Goal: Navigation & Orientation: Find specific page/section

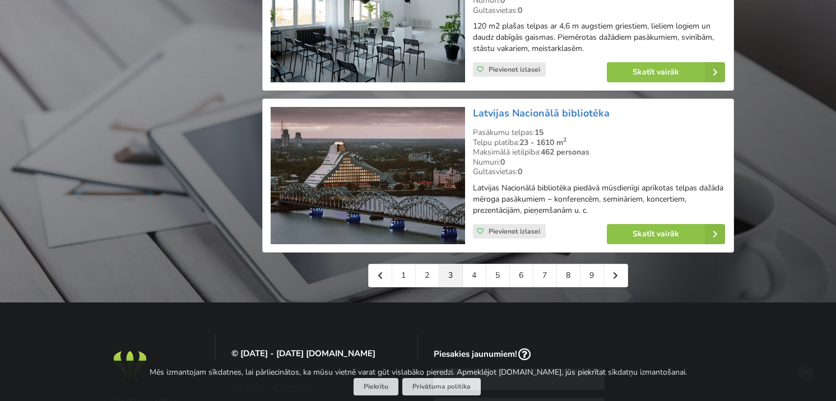
scroll to position [2524, 0]
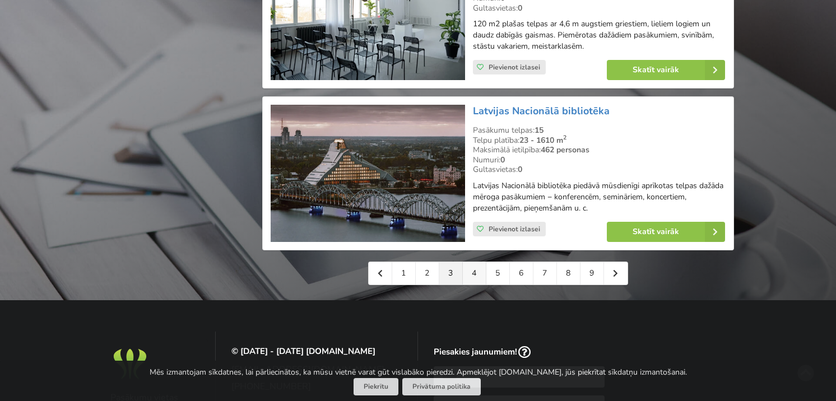
click at [476, 266] on link "4" at bounding box center [475, 273] width 24 height 22
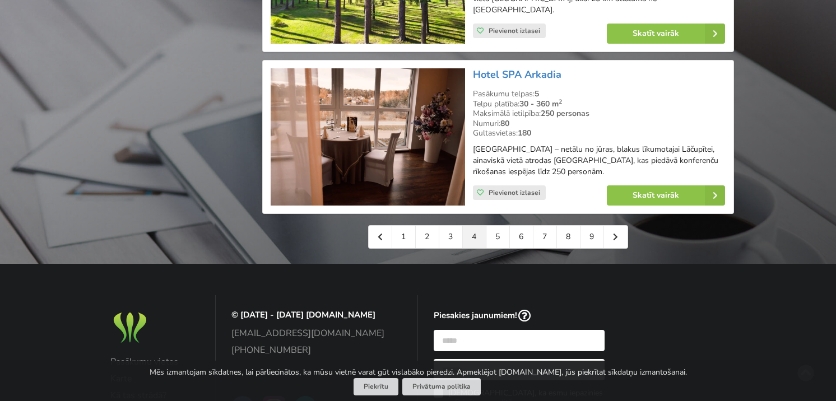
scroll to position [2679, 0]
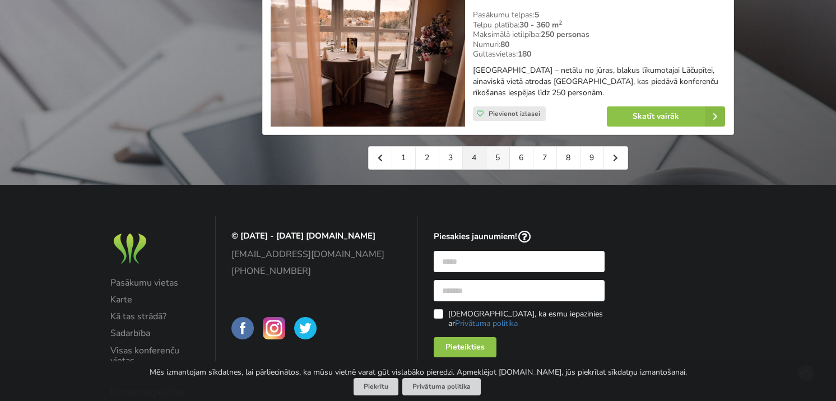
click at [496, 147] on link "5" at bounding box center [498, 158] width 24 height 22
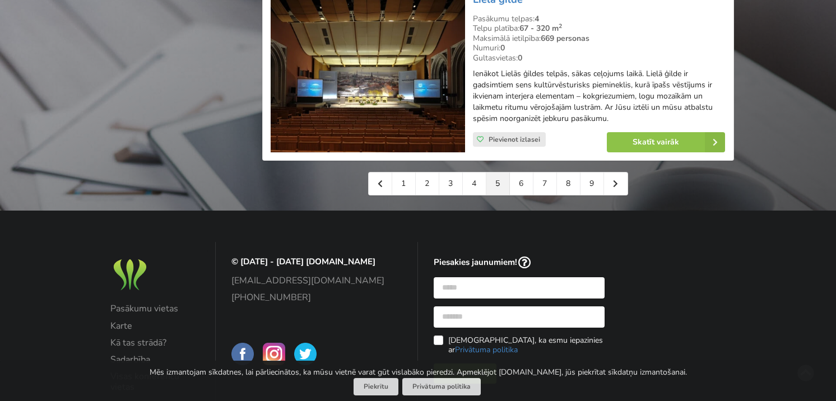
scroll to position [2520, 0]
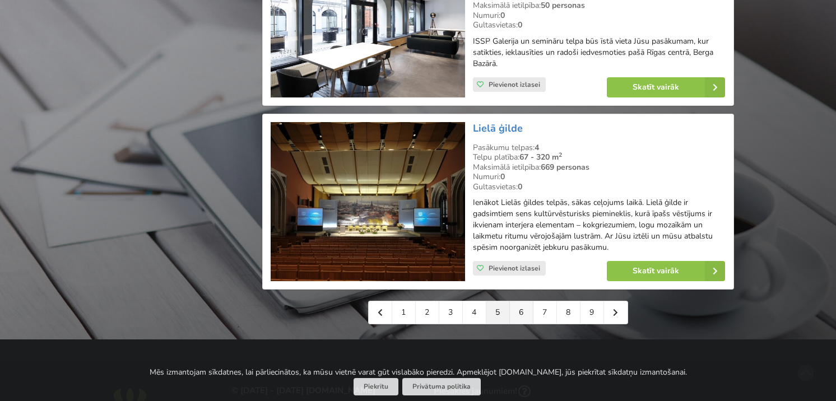
click at [520, 301] on link "6" at bounding box center [522, 312] width 24 height 22
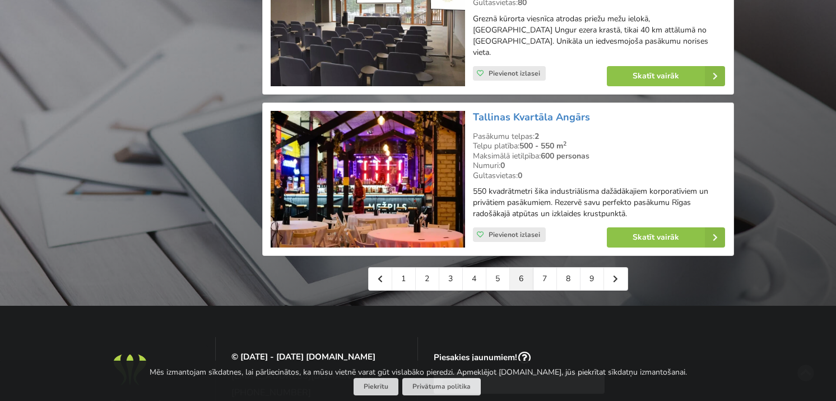
scroll to position [2569, 0]
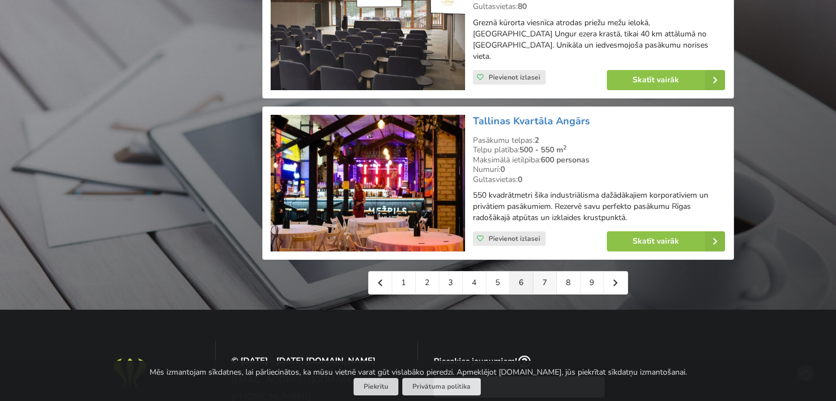
click at [547, 272] on link "7" at bounding box center [545, 283] width 24 height 22
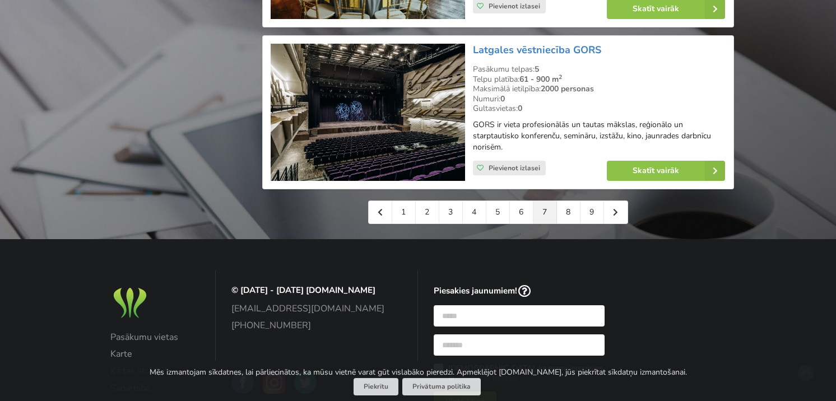
scroll to position [2611, 0]
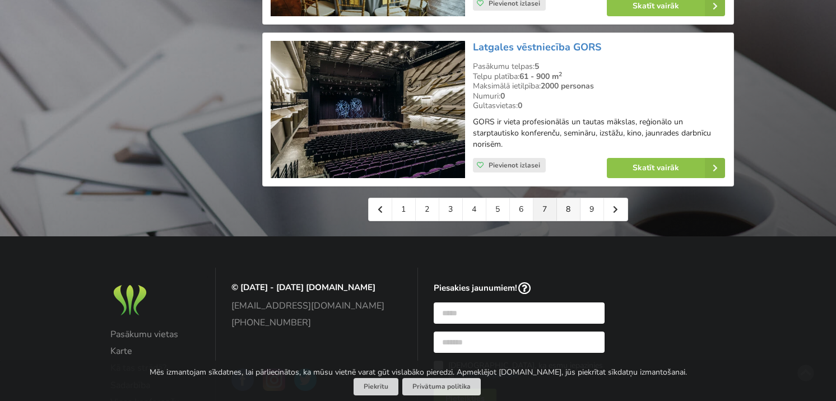
click at [567, 207] on link "8" at bounding box center [569, 209] width 24 height 22
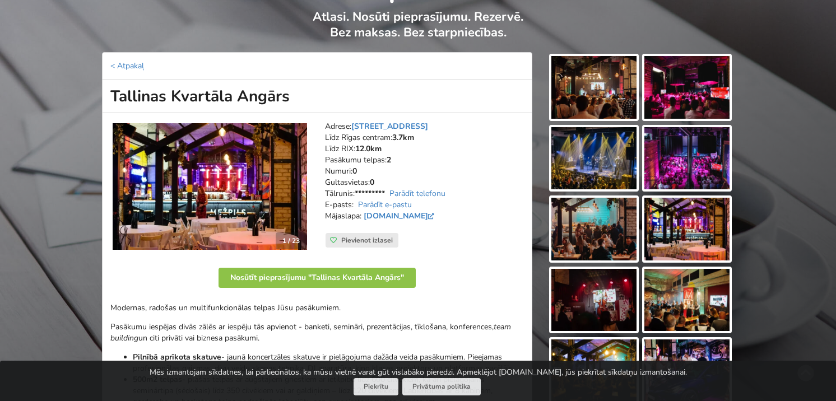
scroll to position [83, 0]
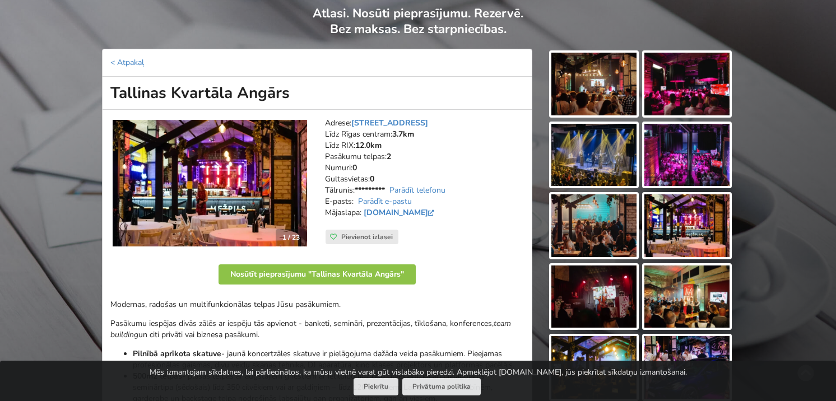
click at [599, 90] on img at bounding box center [593, 84] width 85 height 63
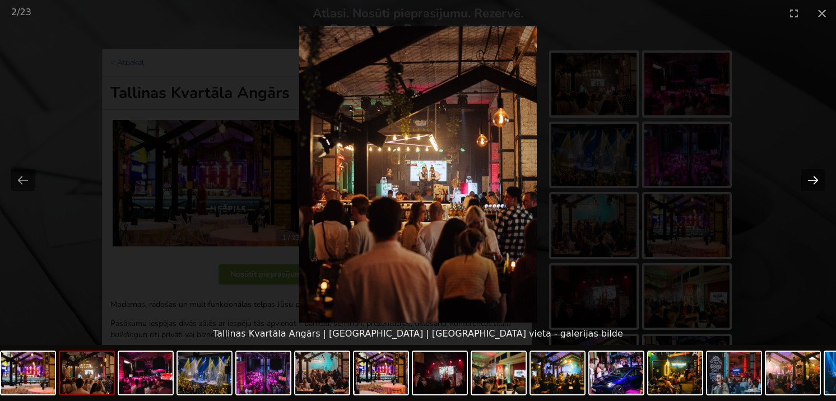
click at [817, 179] on button "Next slide" at bounding box center [813, 180] width 24 height 22
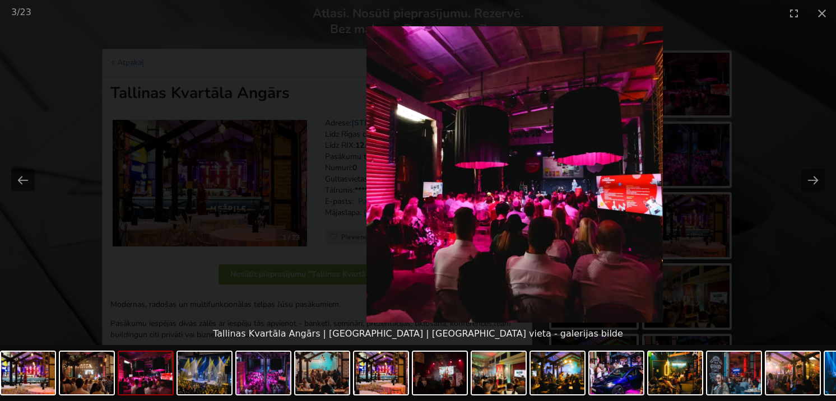
scroll to position [0, 0]
click at [524, 227] on img at bounding box center [514, 174] width 296 height 296
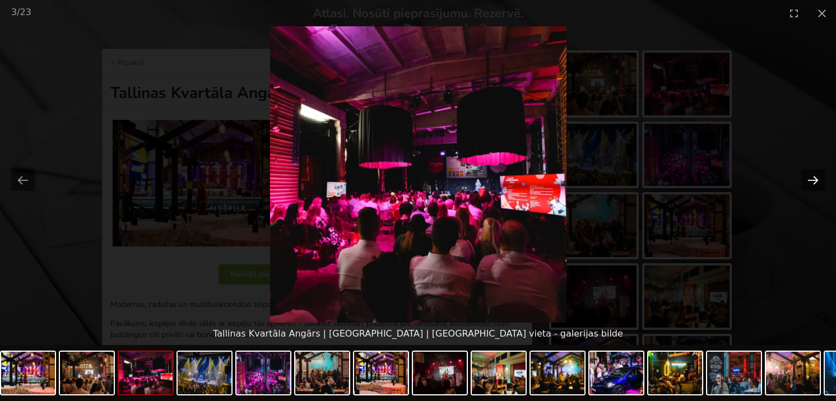
click at [809, 181] on button "Next slide" at bounding box center [813, 180] width 24 height 22
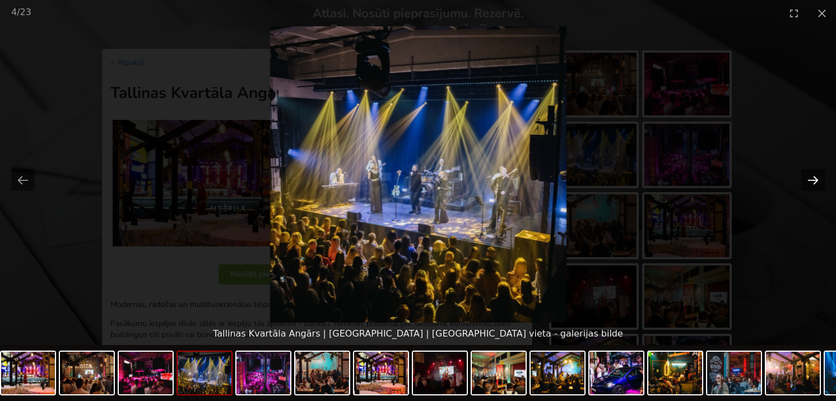
click at [809, 181] on button "Next slide" at bounding box center [813, 180] width 24 height 22
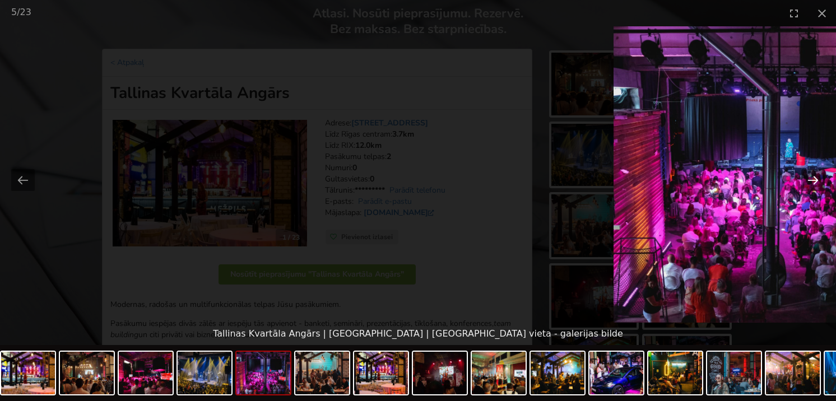
click at [812, 171] on button "Next slide" at bounding box center [813, 180] width 24 height 22
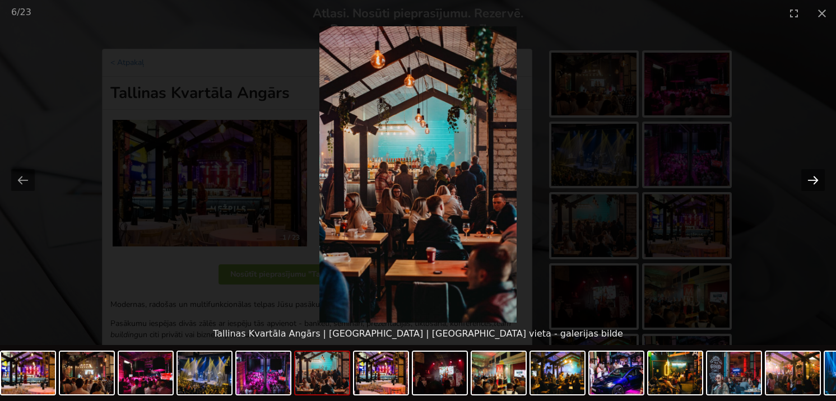
click at [810, 185] on button "Next slide" at bounding box center [813, 180] width 24 height 22
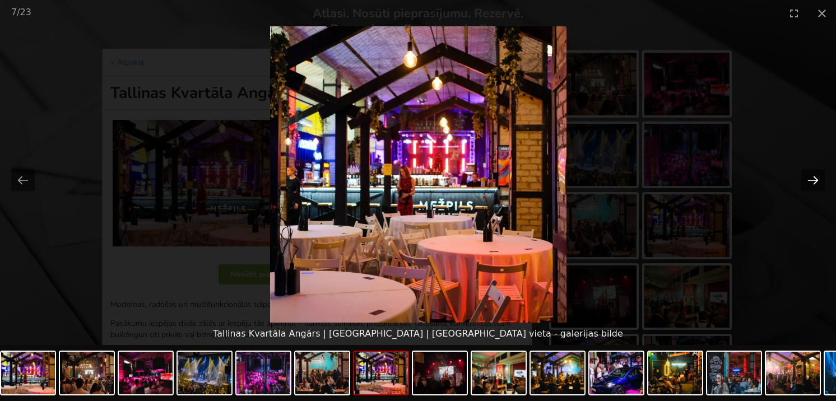
click at [810, 185] on button "Next slide" at bounding box center [813, 180] width 24 height 22
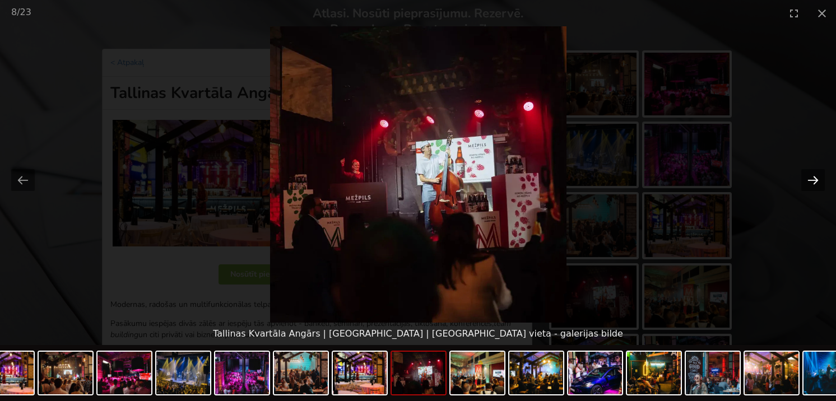
click at [810, 185] on button "Next slide" at bounding box center [813, 180] width 24 height 22
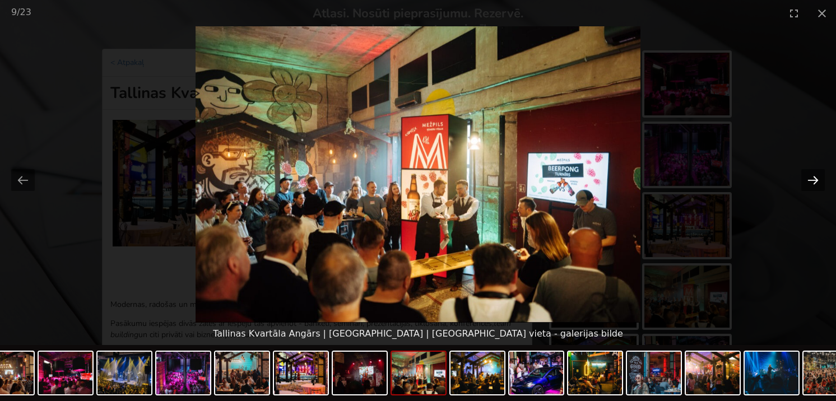
click at [810, 185] on button "Next slide" at bounding box center [813, 180] width 24 height 22
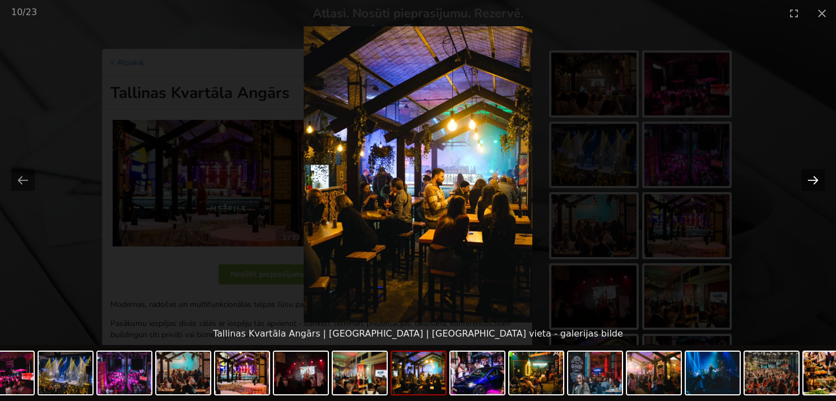
click at [810, 185] on button "Next slide" at bounding box center [813, 180] width 24 height 22
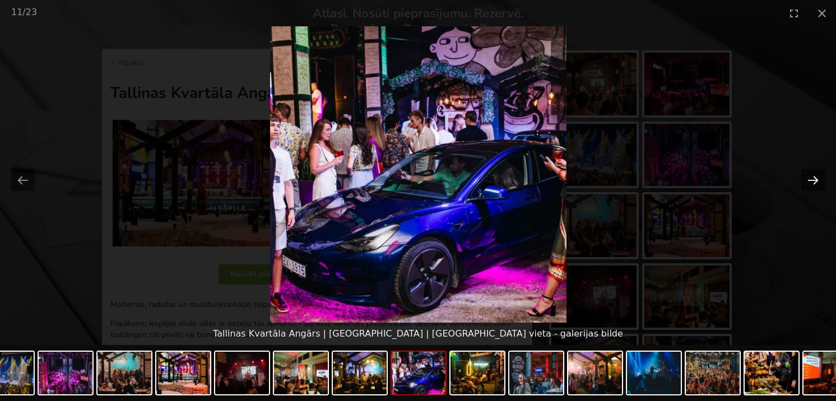
click at [810, 185] on button "Next slide" at bounding box center [813, 180] width 24 height 22
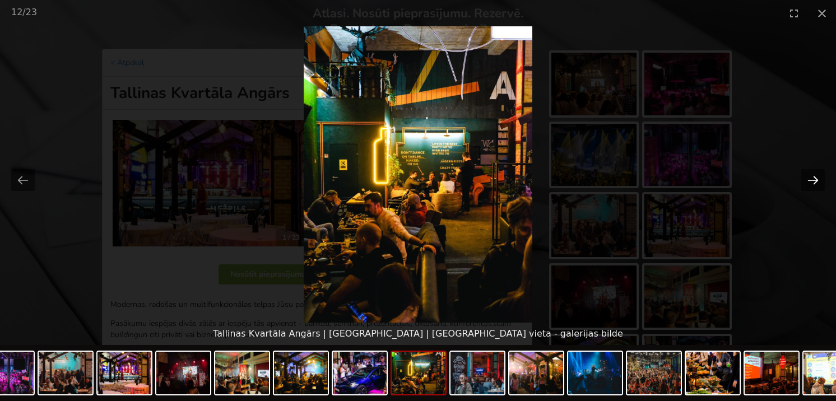
click at [810, 185] on button "Next slide" at bounding box center [813, 180] width 24 height 22
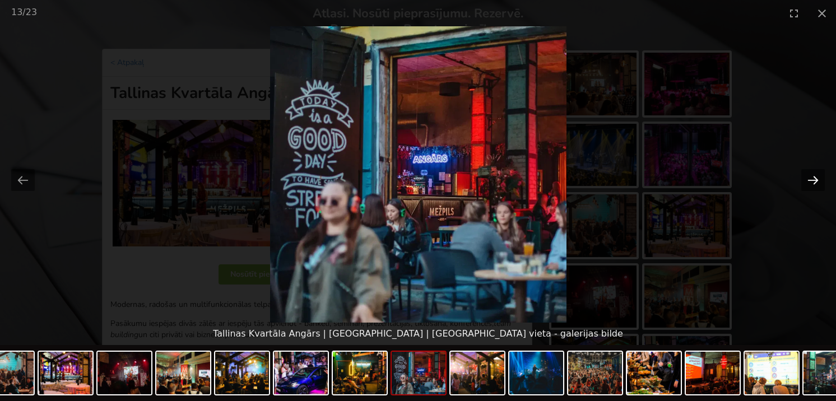
click at [810, 185] on button "Next slide" at bounding box center [813, 180] width 24 height 22
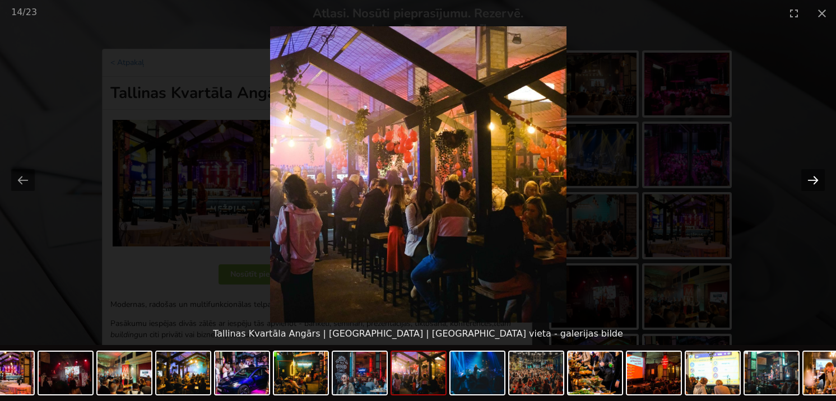
click at [810, 185] on button "Next slide" at bounding box center [813, 180] width 24 height 22
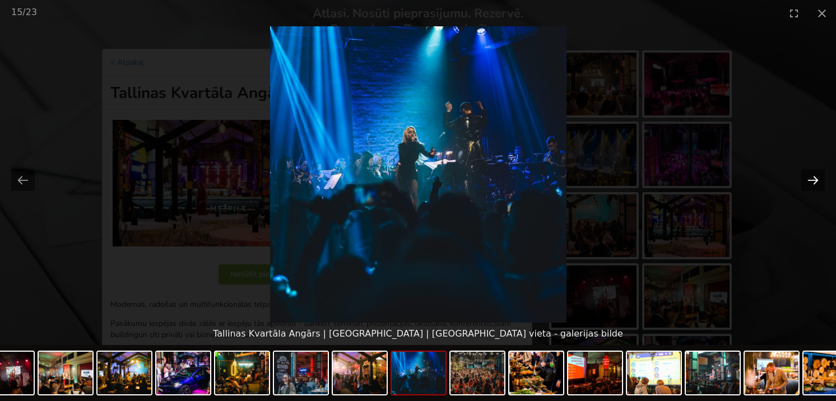
click at [810, 184] on button "Next slide" at bounding box center [813, 180] width 24 height 22
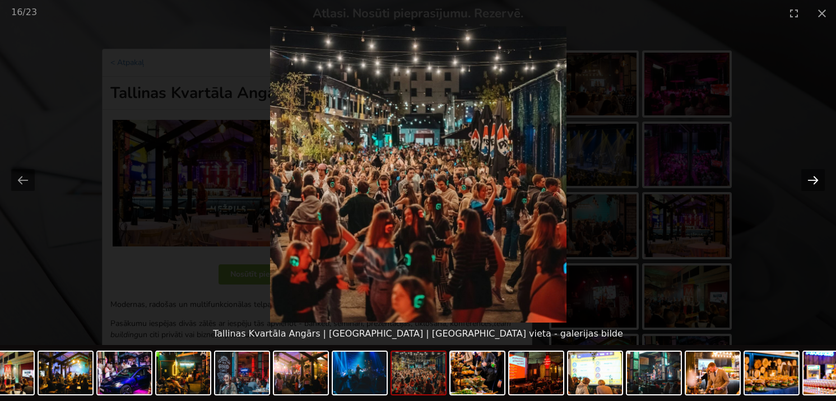
click at [810, 184] on button "Next slide" at bounding box center [813, 180] width 24 height 22
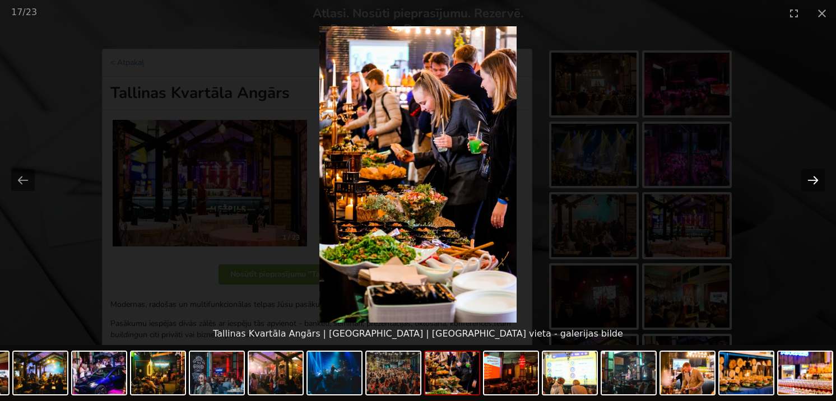
click at [810, 184] on button "Next slide" at bounding box center [813, 180] width 24 height 22
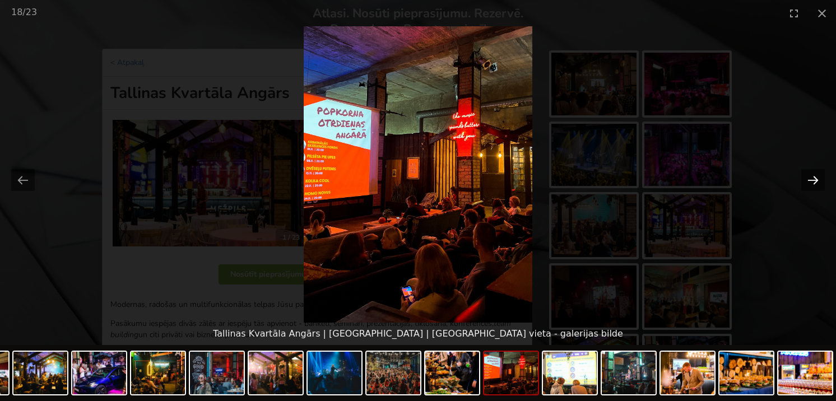
click at [812, 184] on button "Next slide" at bounding box center [813, 180] width 24 height 22
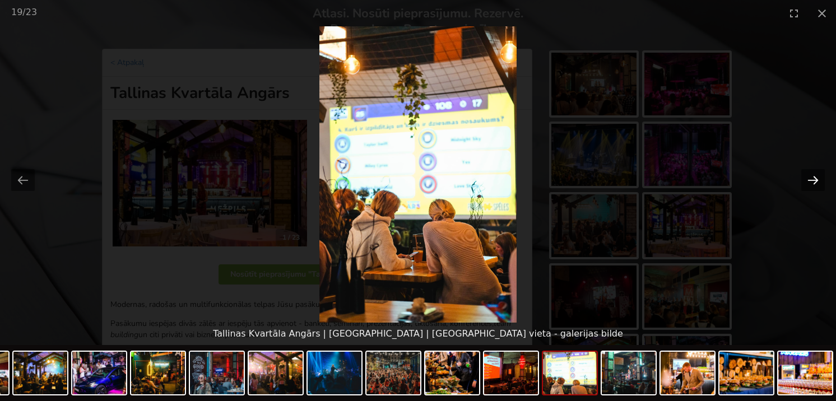
click at [812, 184] on button "Next slide" at bounding box center [813, 180] width 24 height 22
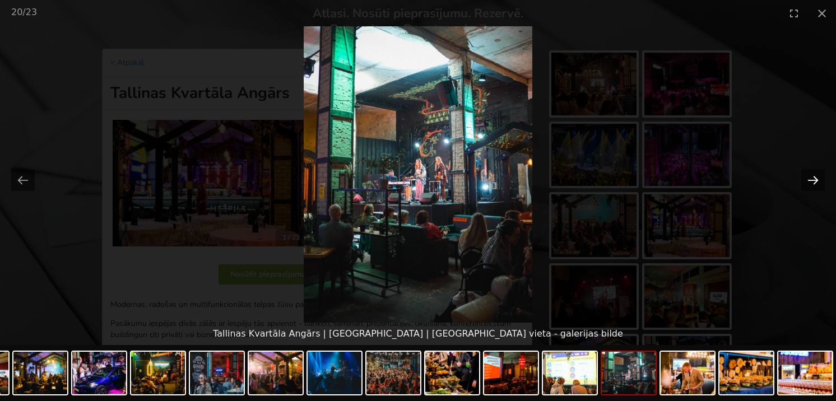
click at [812, 184] on button "Next slide" at bounding box center [813, 180] width 24 height 22
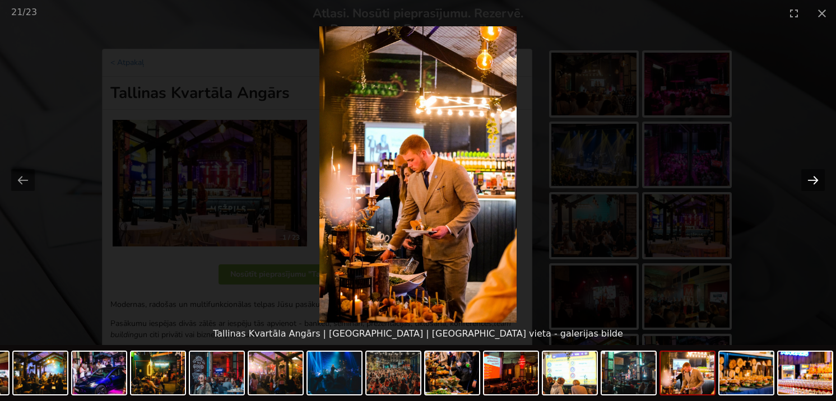
click at [812, 184] on button "Next slide" at bounding box center [813, 180] width 24 height 22
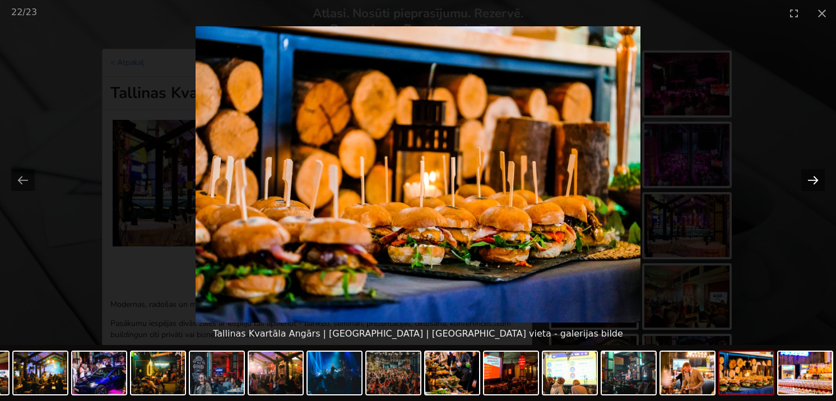
click at [812, 184] on button "Next slide" at bounding box center [813, 180] width 24 height 22
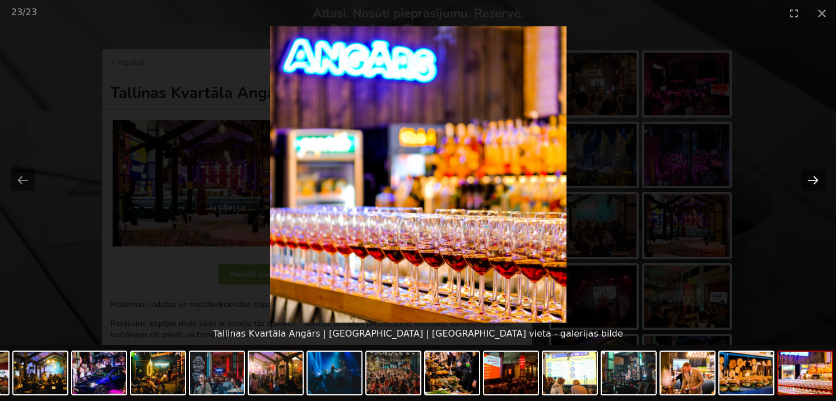
click at [812, 184] on button "Next slide" at bounding box center [813, 180] width 24 height 22
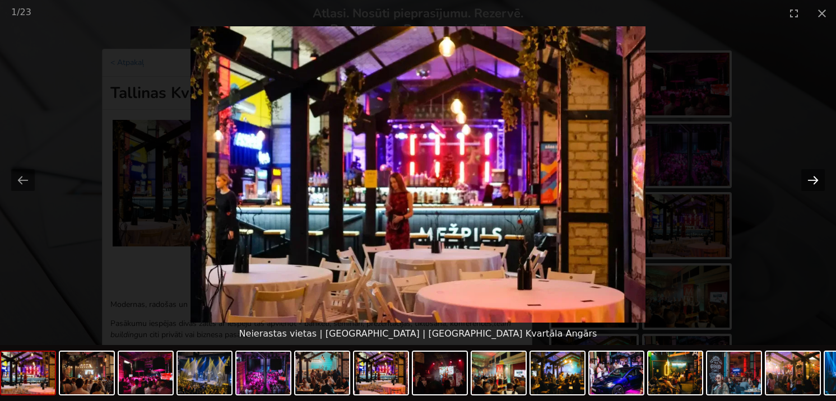
click at [812, 184] on button "Next slide" at bounding box center [813, 180] width 24 height 22
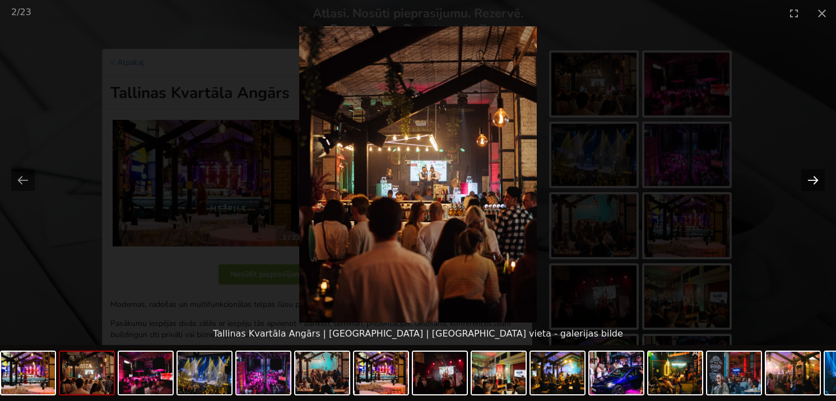
click at [810, 180] on button "Next slide" at bounding box center [813, 180] width 24 height 22
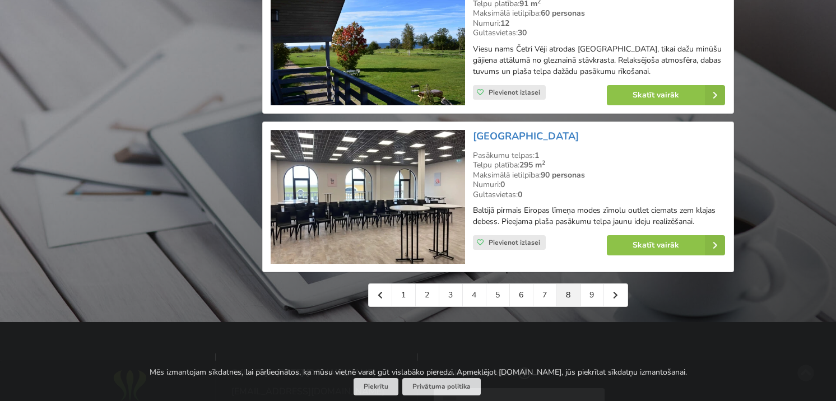
scroll to position [2503, 0]
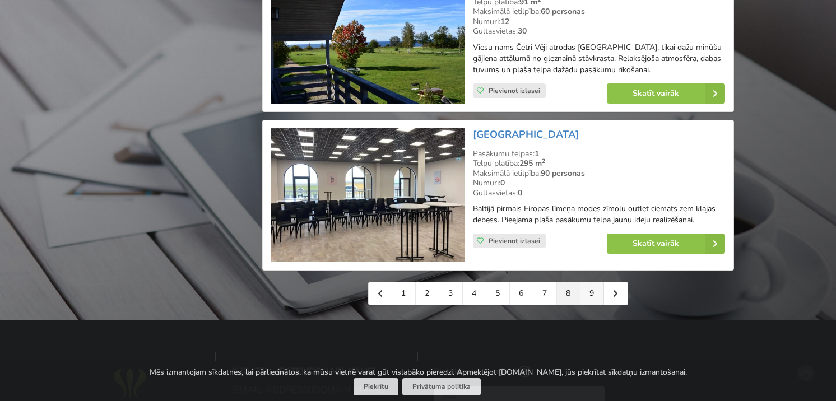
click at [588, 282] on link "9" at bounding box center [592, 293] width 24 height 22
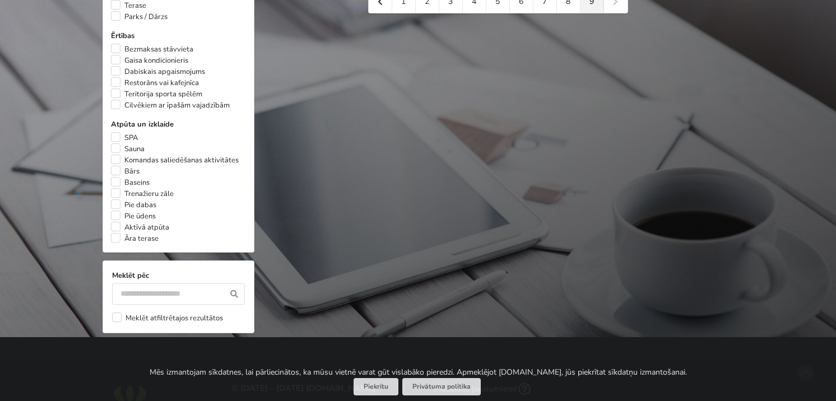
scroll to position [735, 0]
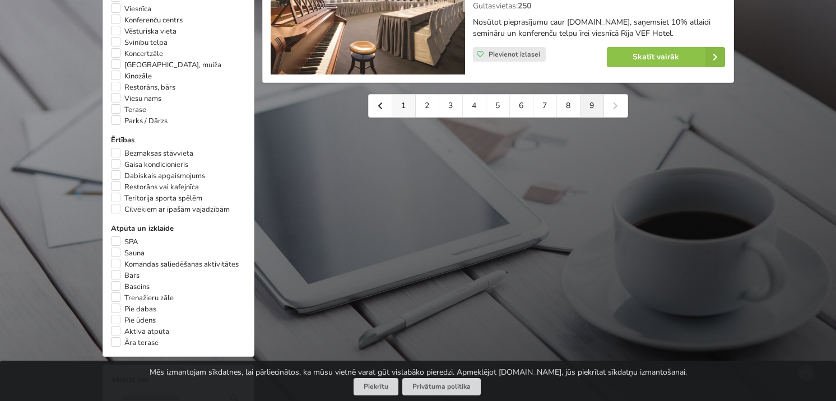
click at [410, 109] on link "1" at bounding box center [404, 106] width 24 height 22
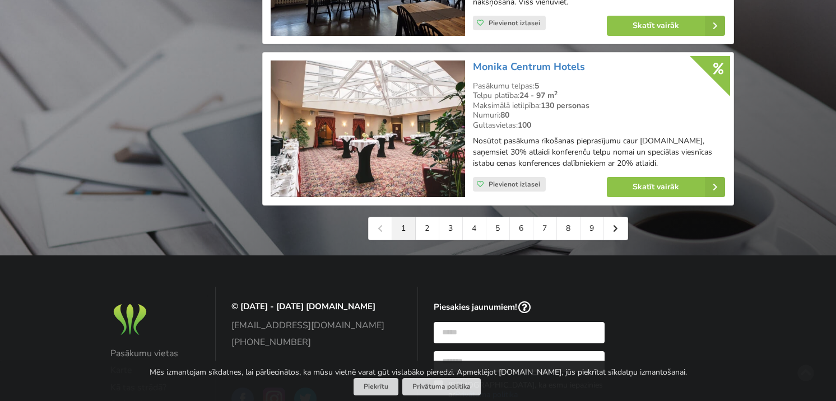
scroll to position [2727, 0]
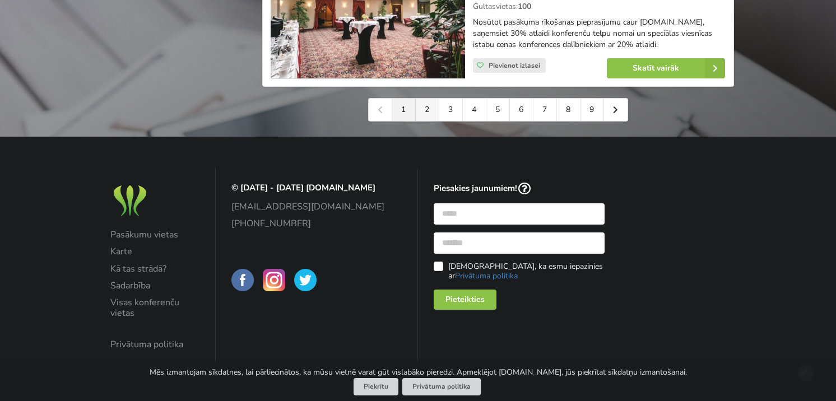
click at [430, 117] on link "2" at bounding box center [428, 110] width 24 height 22
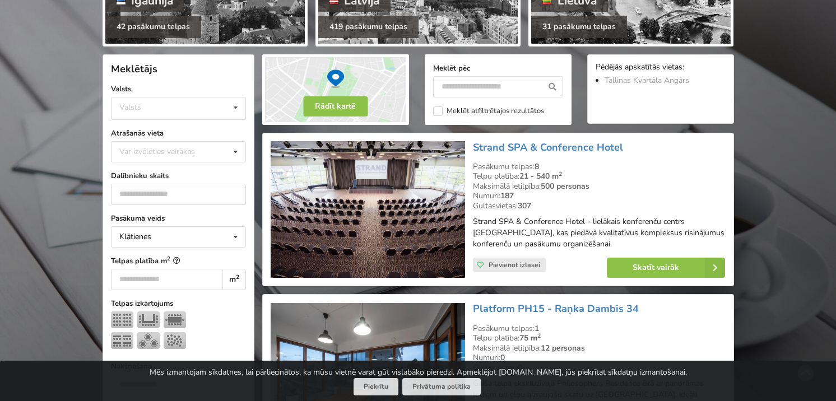
scroll to position [219, 0]
